Goal: Transaction & Acquisition: Purchase product/service

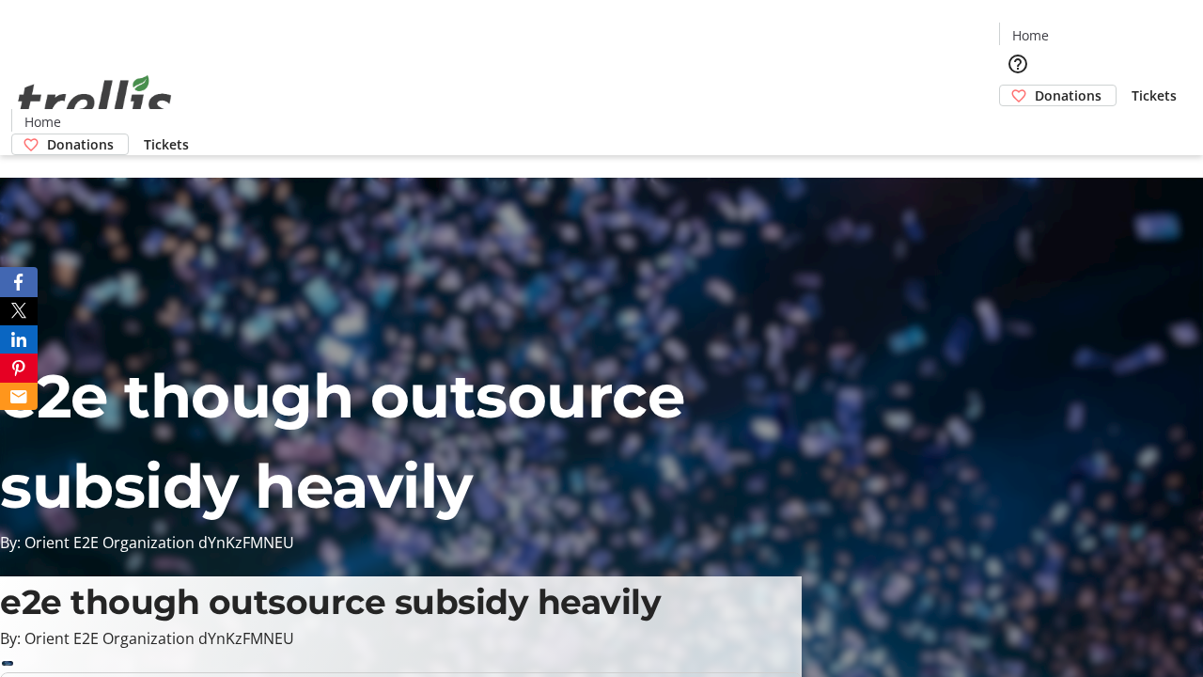
click at [1035, 86] on span "Donations" at bounding box center [1068, 96] width 67 height 20
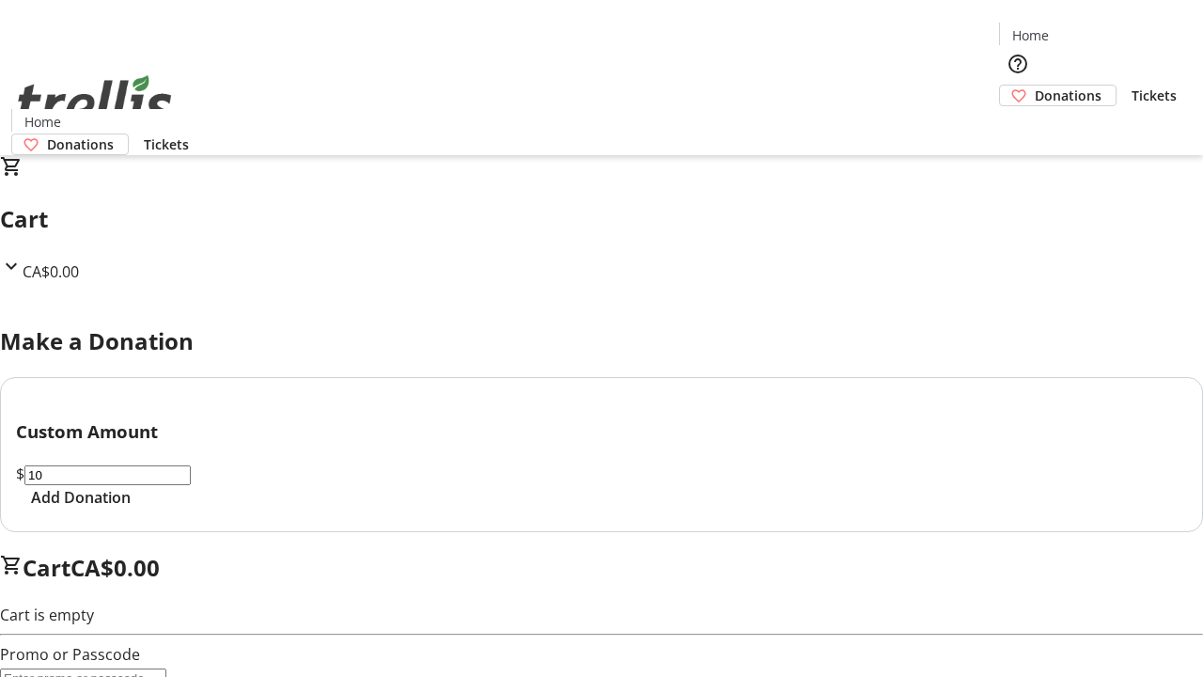
click at [131, 509] on span "Add Donation" at bounding box center [81, 497] width 100 height 23
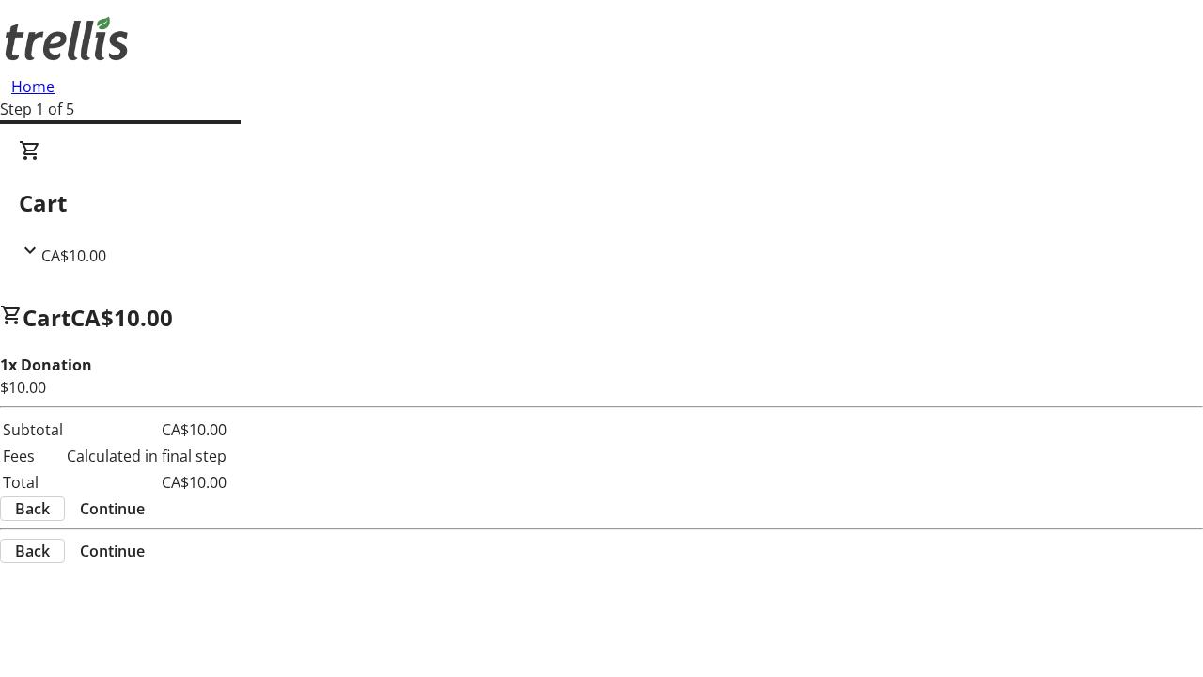
select select "CA"
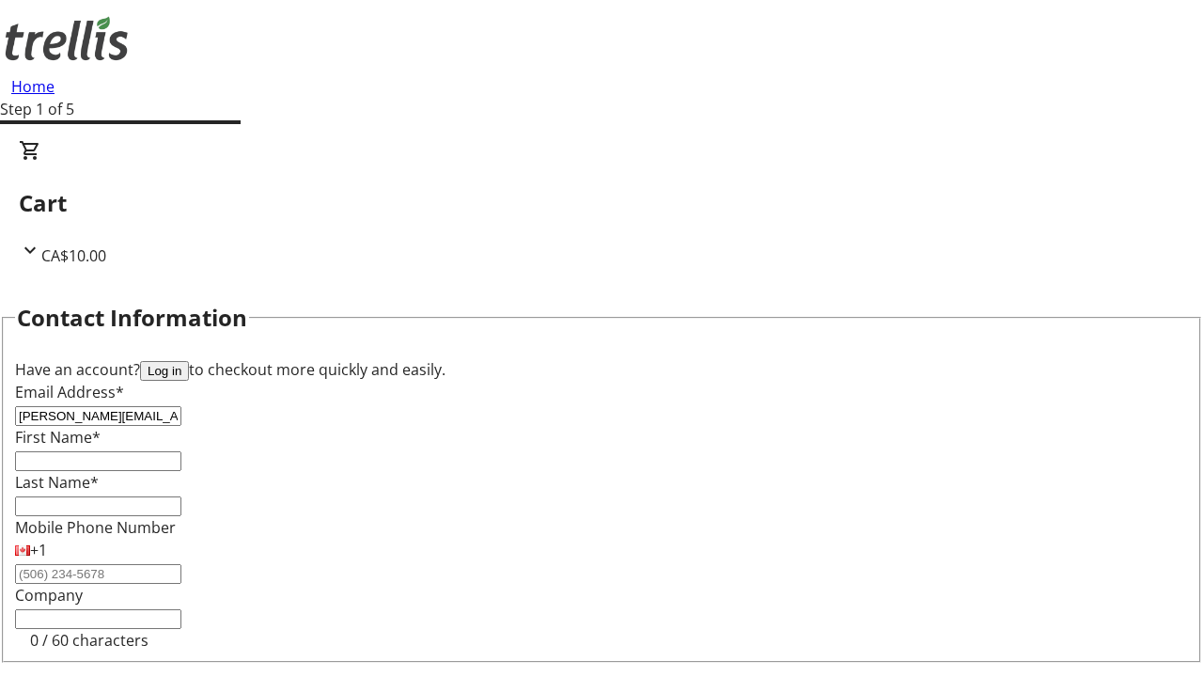
type input "[PERSON_NAME][EMAIL_ADDRESS][DOMAIN_NAME]"
type input "[PERSON_NAME]"
type input "Mante"
type input "[STREET_ADDRESS][PERSON_NAME]"
type input "Kelowna"
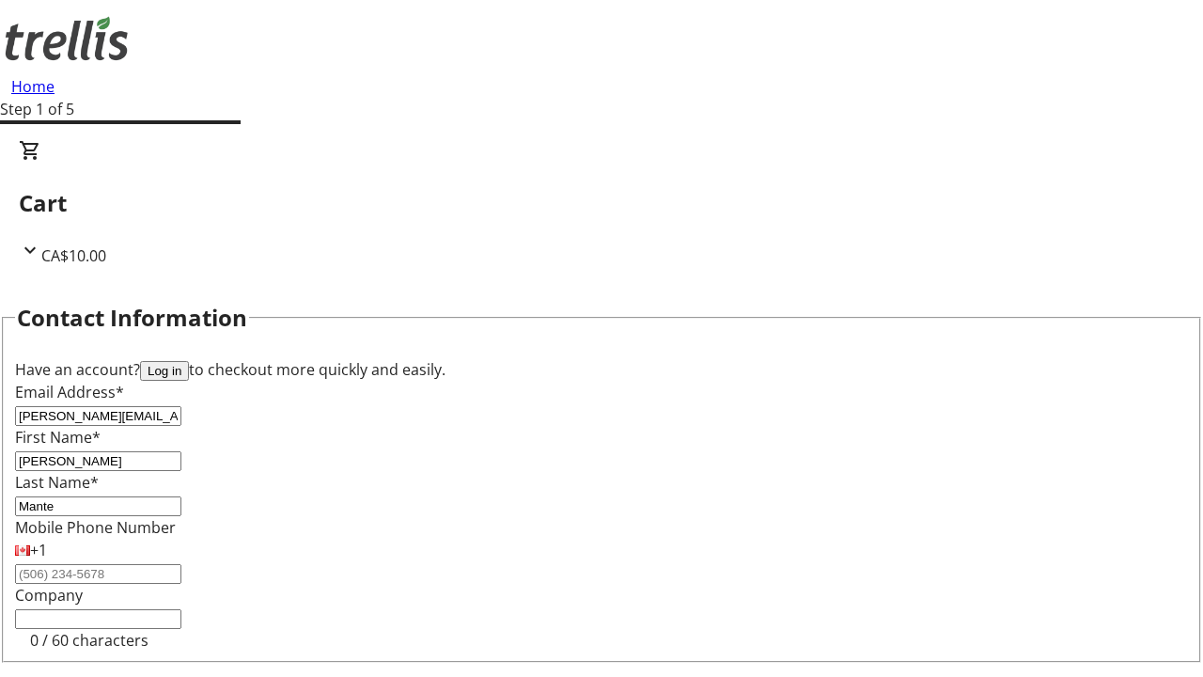
select select "BC"
type input "Kelowna"
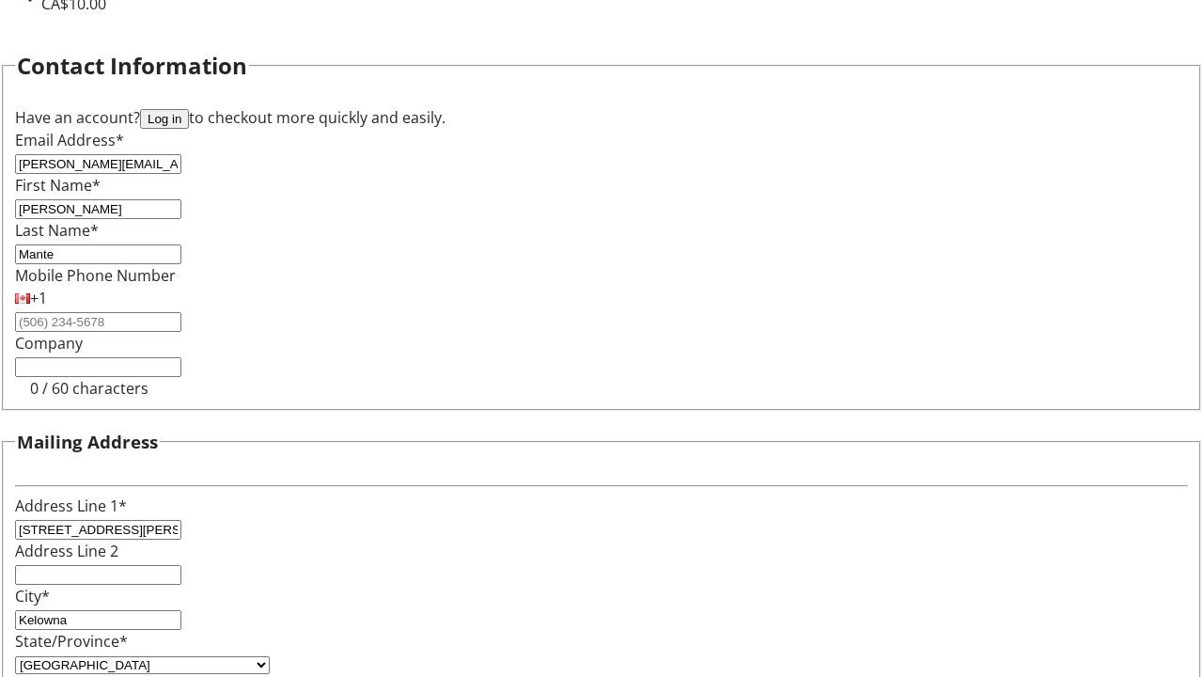
type input "V1Y 0C2"
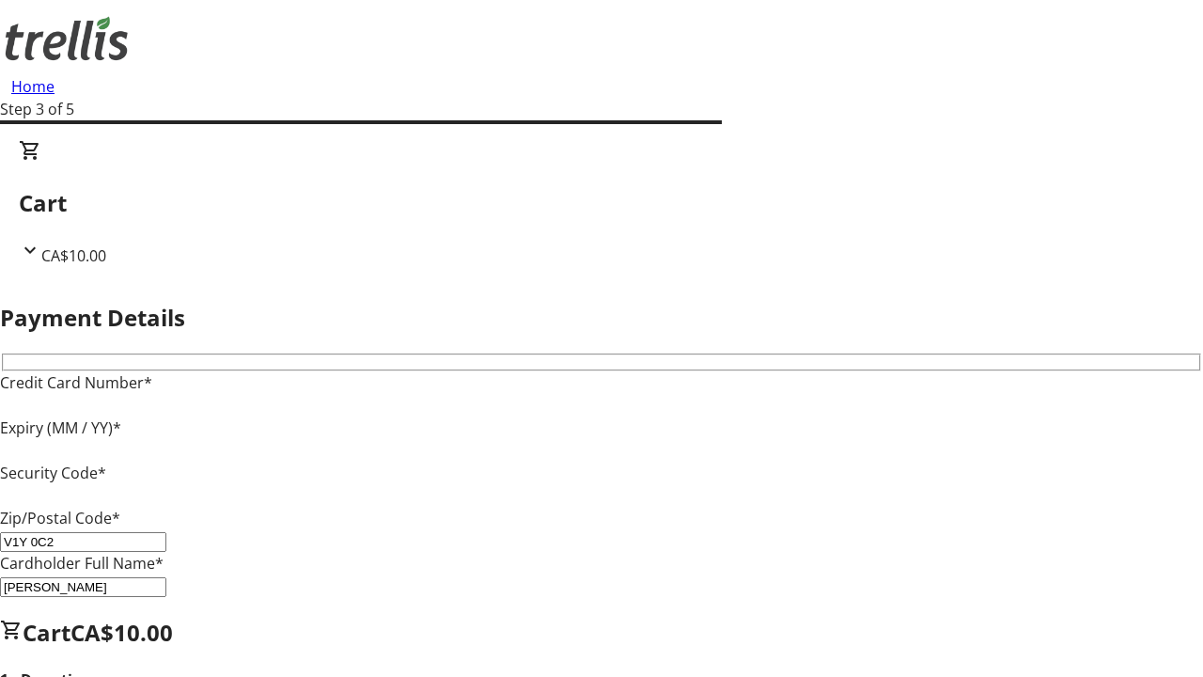
type input "V1Y 0C2"
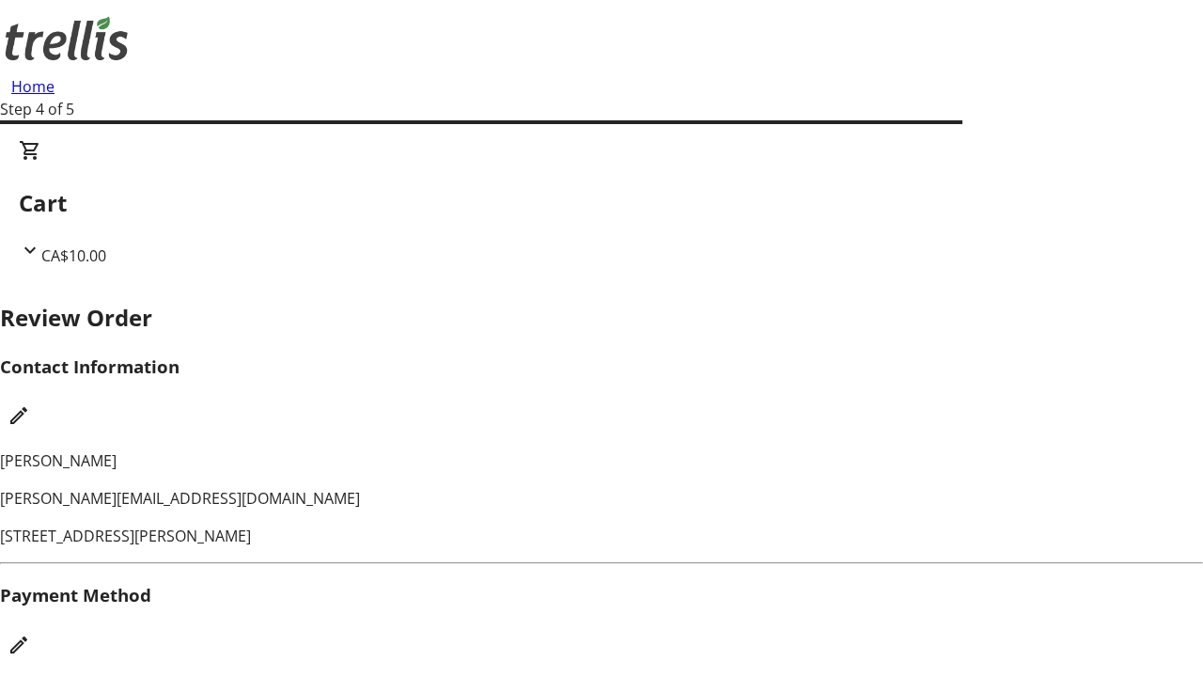
checkbox input "false"
